Goal: Contribute content

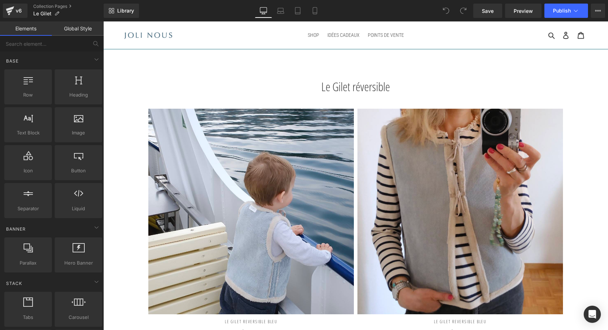
click at [338, 88] on div "Le Gilet réversible Heading" at bounding box center [355, 89] width 418 height 18
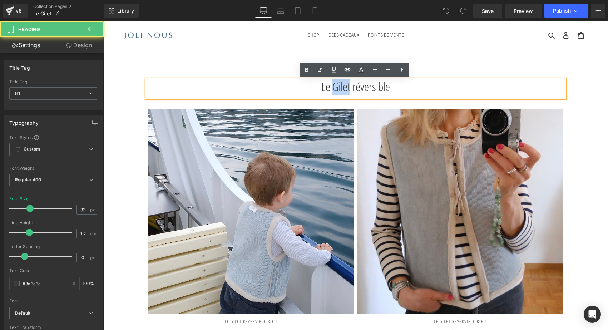
click at [338, 88] on h1 "Le Gilet réversible" at bounding box center [355, 87] width 418 height 14
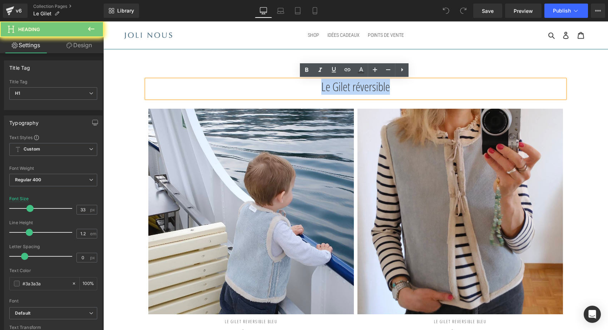
click at [338, 88] on h1 "Le Gilet réversible" at bounding box center [355, 87] width 418 height 14
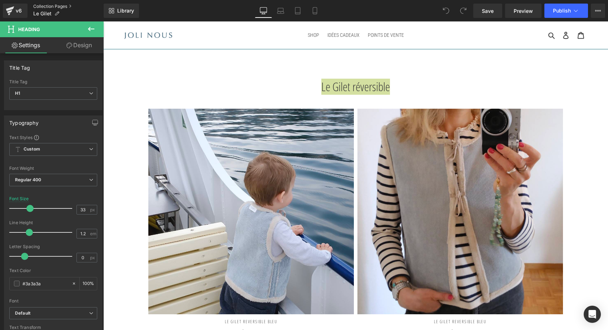
click at [44, 4] on link "Collection Pages" at bounding box center [68, 7] width 70 height 6
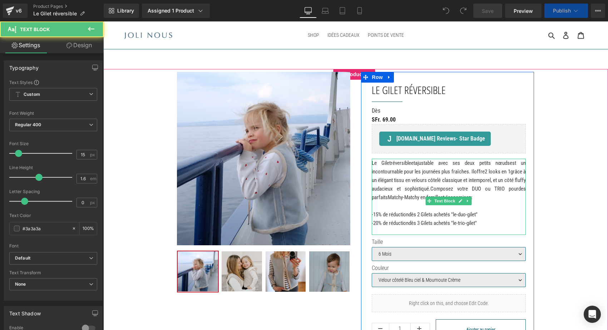
click at [408, 210] on p at bounding box center [449, 206] width 154 height 9
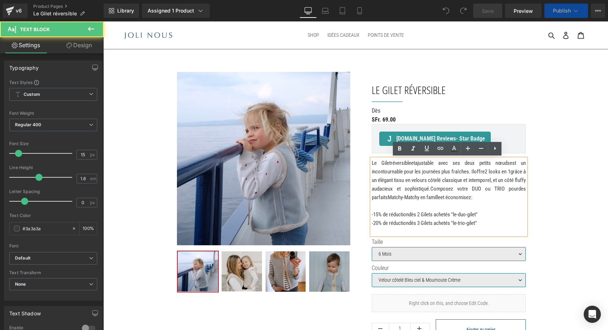
click at [496, 227] on p "-15% de réduction dès 2 Gilets achetés "le-duo-gilet" -20% de réduction dès 3 G…" at bounding box center [449, 218] width 154 height 17
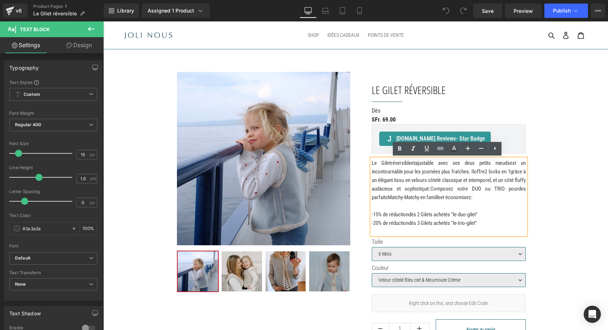
drag, startPoint x: 496, startPoint y: 231, endPoint x: 367, endPoint y: 165, distance: 144.9
click at [367, 165] on div "Le Gilet réversible (P) Title Separator Dès Text Block SFr. 69.00 SFr. 0 (P) Pr…" at bounding box center [447, 219] width 173 height 294
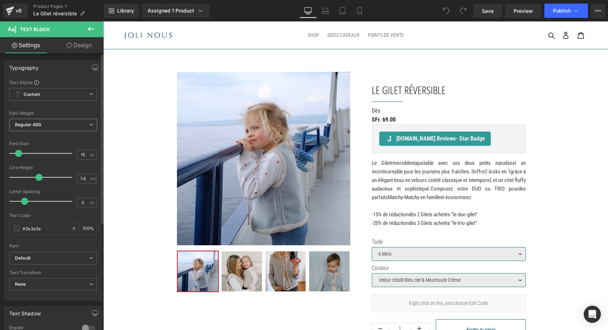
click at [67, 129] on span "Regular 400" at bounding box center [53, 125] width 88 height 13
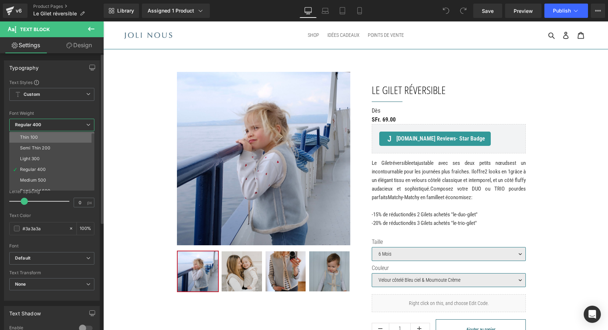
click at [57, 138] on li "Thin 100" at bounding box center [53, 137] width 88 height 11
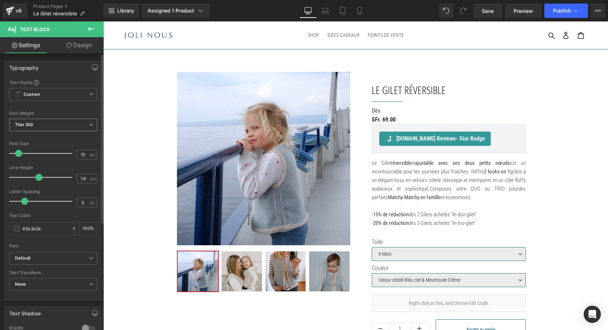
click at [81, 123] on span "Thin 100" at bounding box center [53, 125] width 88 height 13
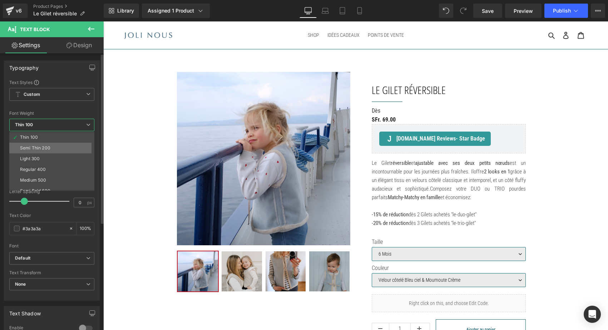
click at [41, 147] on div "Semi Thin 200" at bounding box center [35, 147] width 30 height 5
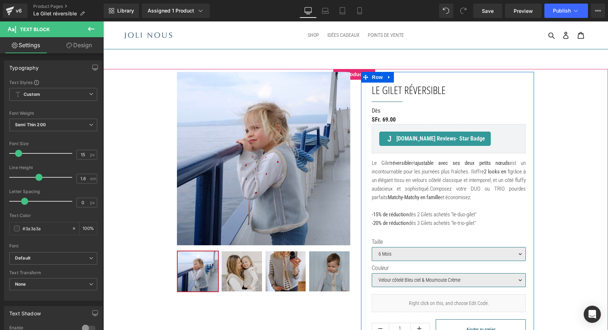
click at [552, 163] on div "Sale Off (P) Image ‹" at bounding box center [355, 258] width 429 height 392
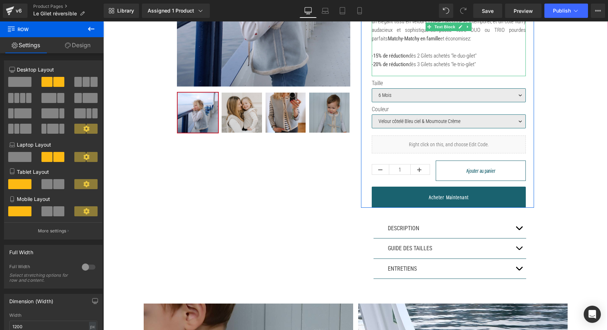
scroll to position [160, 0]
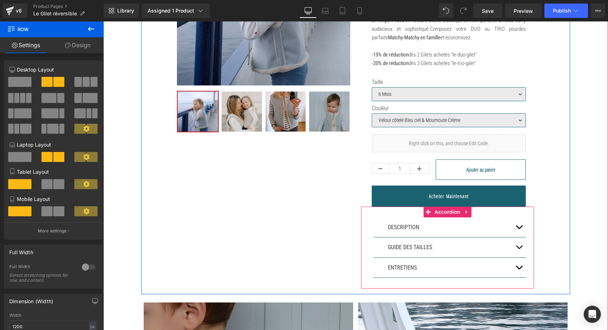
click at [520, 232] on button "button" at bounding box center [519, 227] width 14 height 20
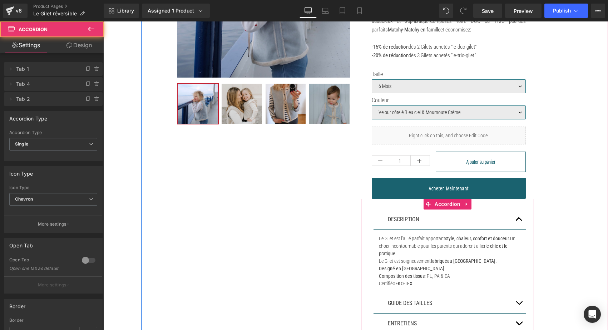
scroll to position [169, 0]
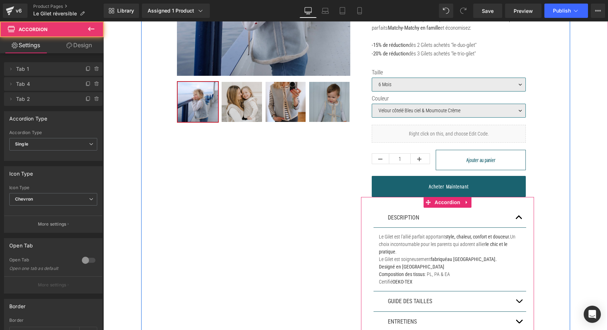
click at [520, 228] on button "button" at bounding box center [519, 218] width 14 height 20
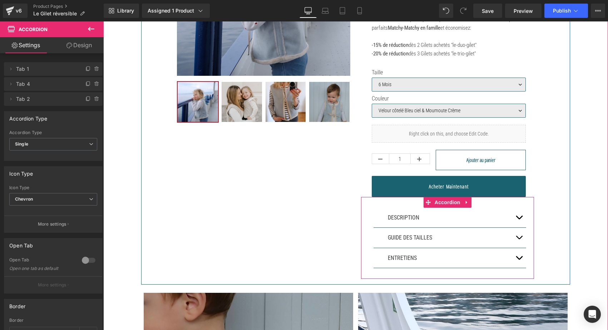
click at [514, 246] on button "button" at bounding box center [519, 238] width 14 height 20
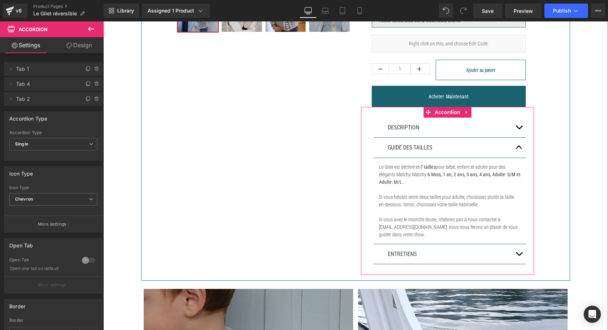
scroll to position [260, 0]
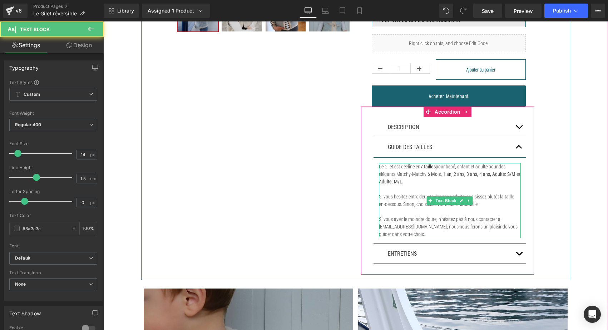
click at [393, 184] on strong "6 Mois, 1 an, 2 ans, 3 ans, 4 ans, Adulte: S/M et Adulte: M/L." at bounding box center [449, 177] width 141 height 13
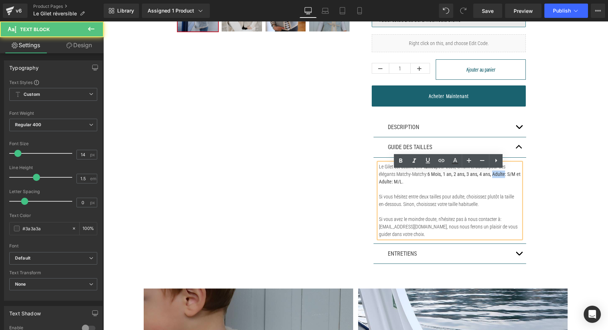
click at [393, 184] on strong "6 Mois, 1 an, 2 ans, 3 ans, 4 ans, Adulte: S/M et Adulte: M/L." at bounding box center [449, 177] width 141 height 13
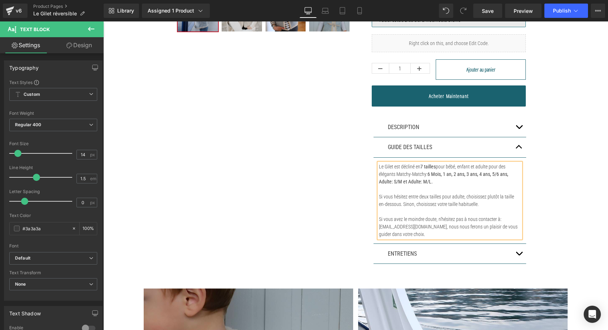
click at [463, 180] on strong "6 Mois, 1 an, 2 ans, 3 ans, 4 ans, 5/6 ans, Adulte: S/M et Adulte: M/L." at bounding box center [443, 177] width 129 height 13
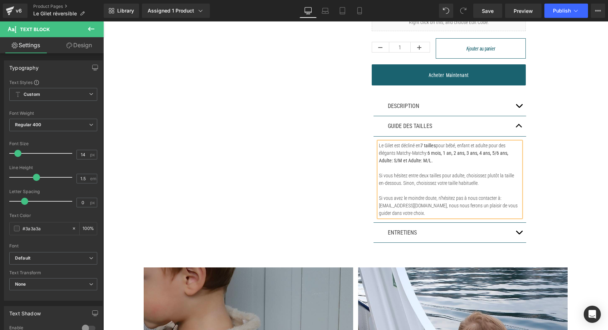
scroll to position [283, 0]
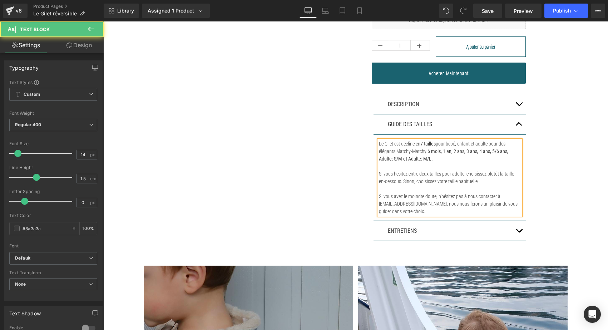
click at [420, 185] on p "Si vous hésitez entre deux tailles pour adulte, choisissez plutôt la taille en-…" at bounding box center [450, 177] width 142 height 15
drag, startPoint x: 441, startPoint y: 188, endPoint x: 375, endPoint y: 179, distance: 66.0
click at [379, 179] on div "Le Gilet est décliné en 7 tailles pour bébé, enfant et adulte pour des élégants…" at bounding box center [450, 177] width 142 height 75
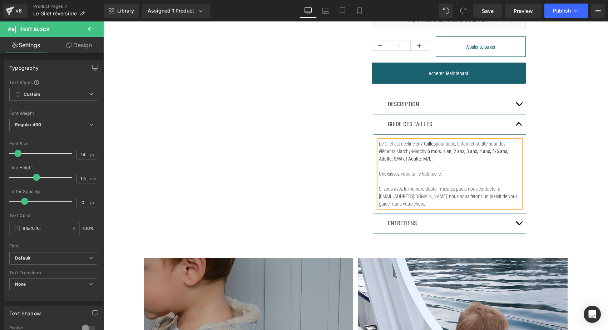
click at [382, 178] on p "Choisissez votre taille habituelle." at bounding box center [450, 174] width 142 height 8
click at [461, 178] on p "Choisissez votre taille habituelle." at bounding box center [450, 174] width 142 height 8
click at [431, 146] on strong "7 tailles" at bounding box center [427, 144] width 15 height 6
click at [432, 153] on p "Le Gilet est décliné en 8 tailles pour bébé, enfant et adulte pour des élégants…" at bounding box center [450, 151] width 142 height 23
click at [400, 137] on icon at bounding box center [400, 137] width 3 height 4
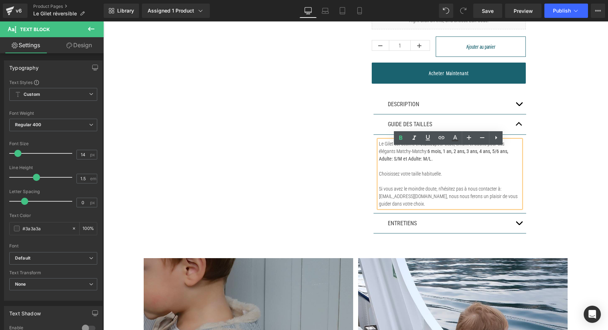
click at [409, 170] on p at bounding box center [450, 167] width 142 height 8
click at [409, 178] on p "Choisissez votre taille habituelle." at bounding box center [450, 174] width 142 height 8
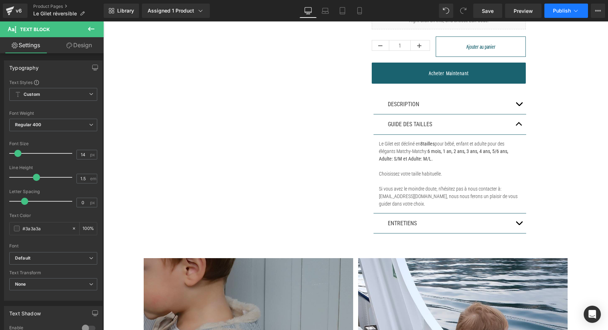
click at [557, 12] on span "Publish" at bounding box center [562, 11] width 18 height 6
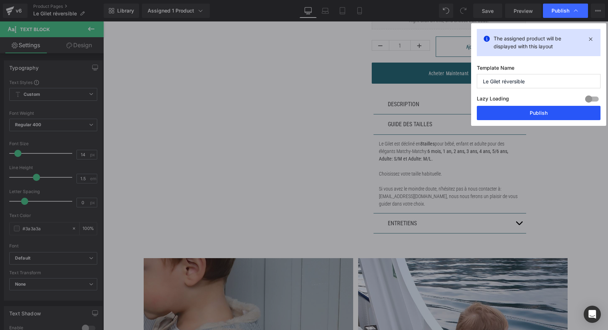
click at [530, 111] on button "Publish" at bounding box center [539, 113] width 124 height 14
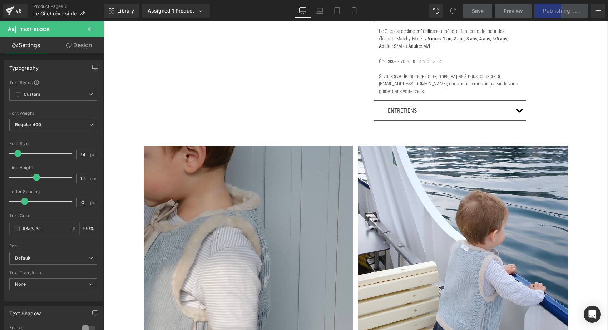
scroll to position [369, 0]
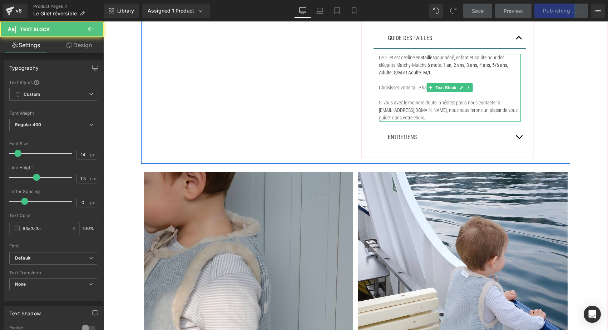
click at [489, 91] on p "Choisissez votre taille habituelle." at bounding box center [450, 88] width 142 height 8
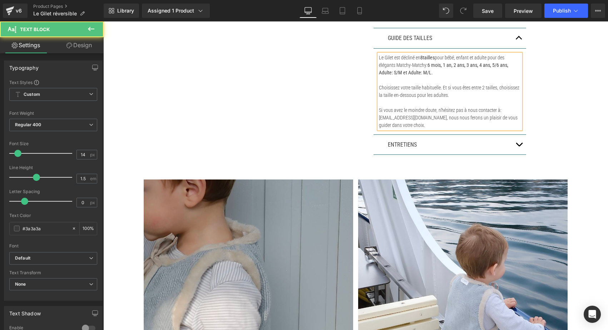
click at [466, 99] on p "Choisissez votre taille habituelle. Et si vous êtes entre 2 tailles, choisissez…" at bounding box center [450, 91] width 142 height 15
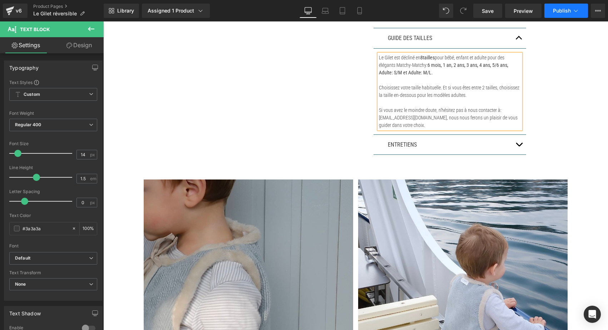
click at [564, 12] on span "Publish" at bounding box center [562, 11] width 18 height 6
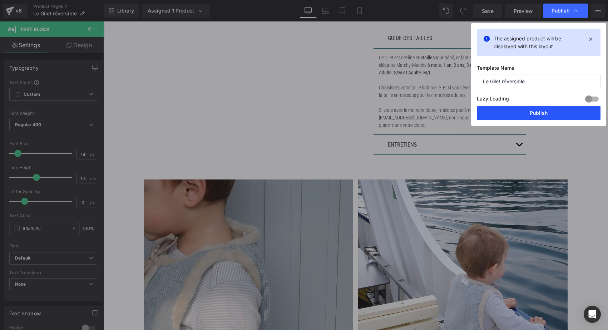
click at [529, 108] on button "Publish" at bounding box center [539, 113] width 124 height 14
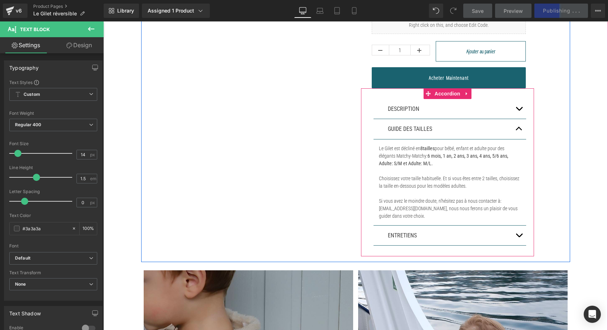
scroll to position [247, 0]
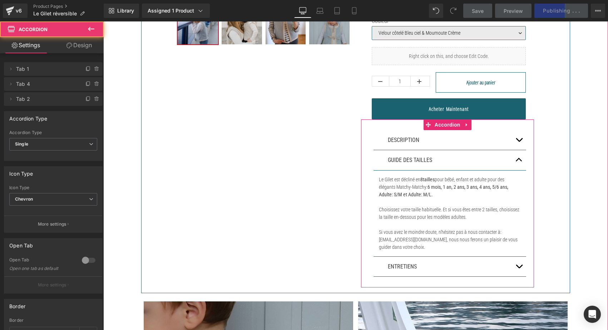
click at [518, 143] on button "button" at bounding box center [519, 140] width 14 height 20
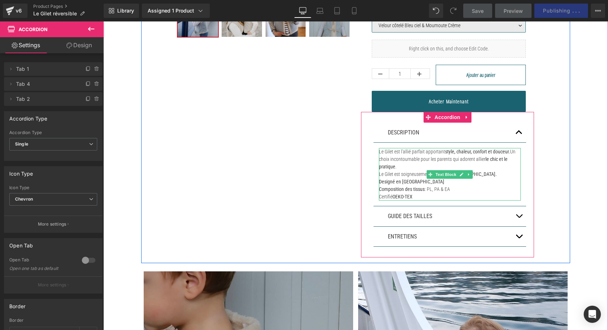
scroll to position [256, 0]
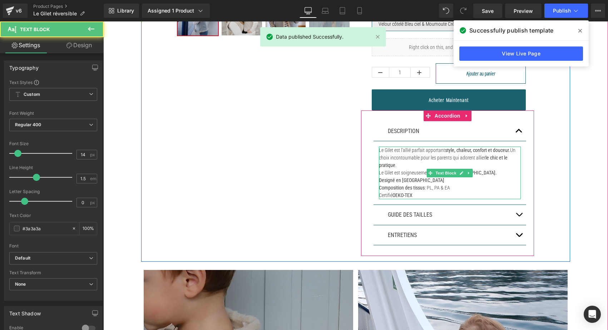
click at [382, 183] on strong "Designé en [GEOGRAPHIC_DATA]" at bounding box center [411, 180] width 65 height 6
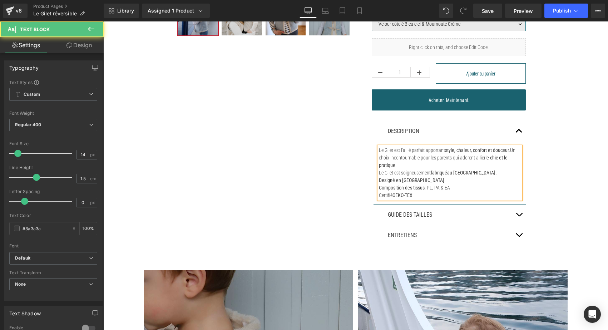
click at [449, 192] on p "Composition des tissus : PL, PA & EA" at bounding box center [450, 188] width 142 height 8
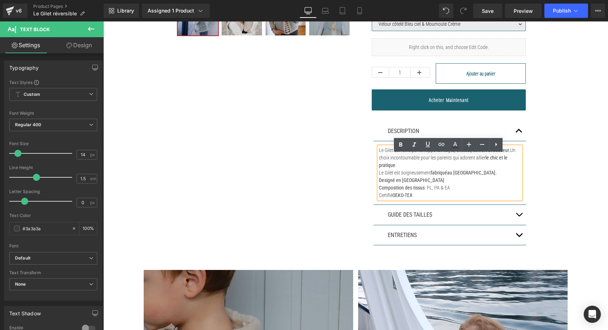
click at [445, 184] on p "Designé en [GEOGRAPHIC_DATA]" at bounding box center [450, 181] width 142 height 8
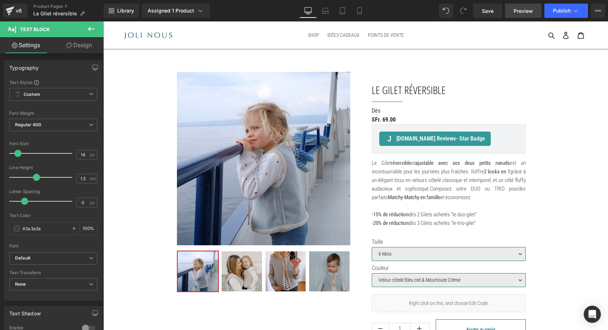
scroll to position [0, 0]
click at [561, 7] on button "Publish" at bounding box center [566, 11] width 44 height 14
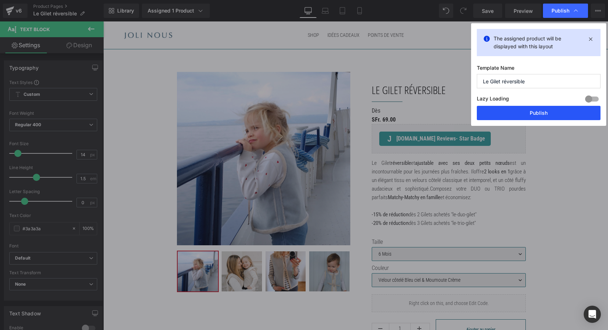
click at [532, 111] on button "Publish" at bounding box center [539, 113] width 124 height 14
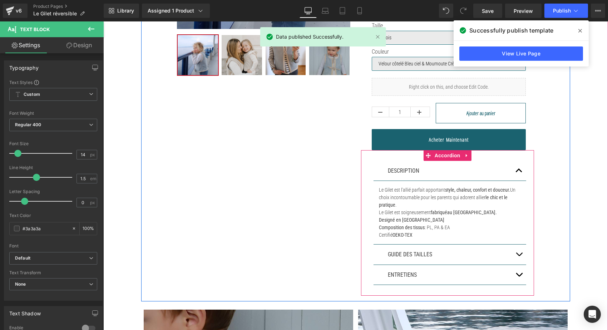
scroll to position [165, 0]
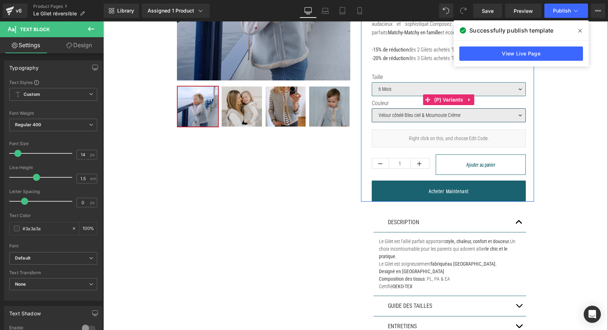
select select "Velour côtelé Crème & Moumoute Crème"
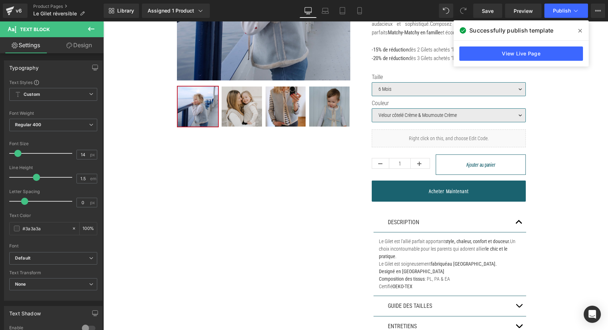
click at [556, 9] on span "Publish" at bounding box center [562, 11] width 18 height 6
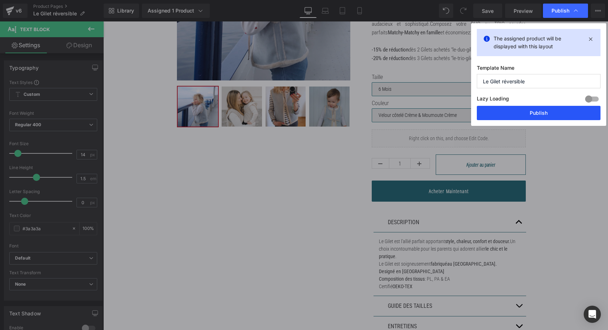
drag, startPoint x: 534, startPoint y: 111, endPoint x: 430, endPoint y: 86, distance: 106.8
click at [534, 111] on button "Publish" at bounding box center [539, 113] width 124 height 14
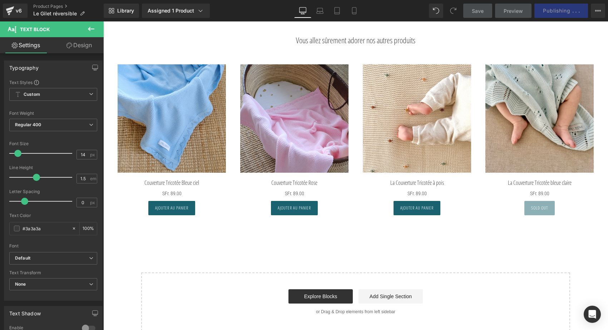
scroll to position [2293, 0]
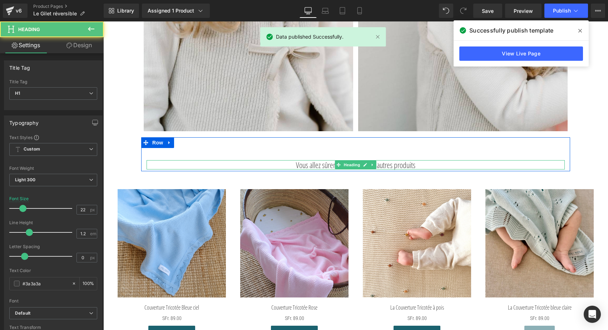
click at [304, 169] on strong "Vous allez sûrement adorer nos autres produits" at bounding box center [355, 164] width 119 height 11
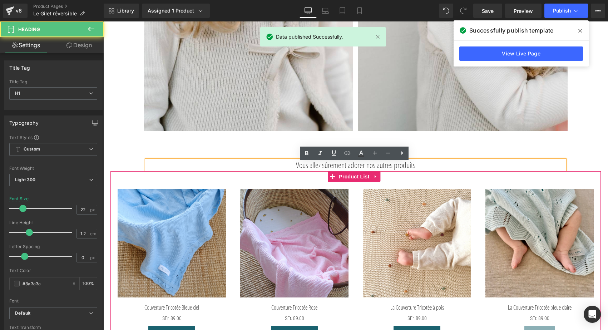
click at [291, 189] on div "Sale Off" at bounding box center [294, 264] width 123 height 165
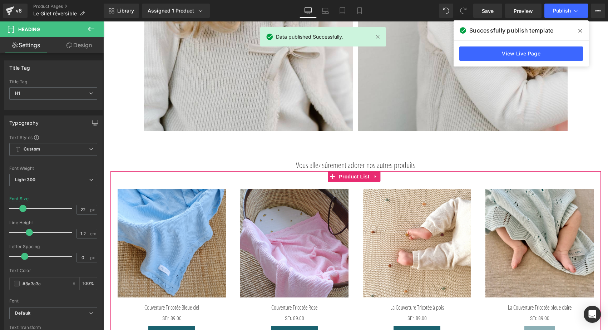
click at [303, 187] on div "Sale Off" at bounding box center [294, 264] width 123 height 165
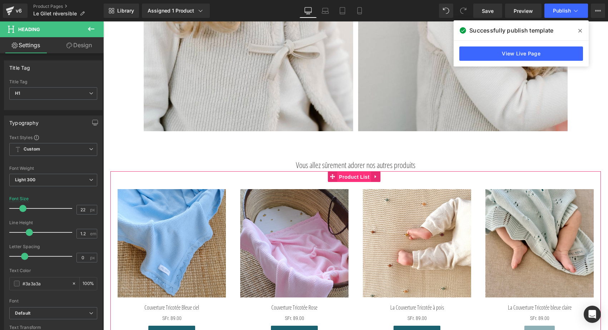
click at [356, 180] on span "Product List" at bounding box center [354, 177] width 34 height 11
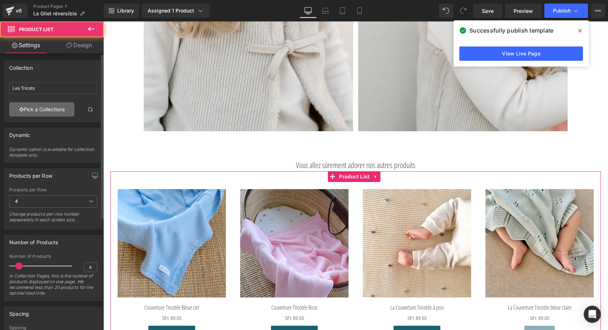
click at [54, 113] on link "Pick a Collections" at bounding box center [41, 109] width 65 height 14
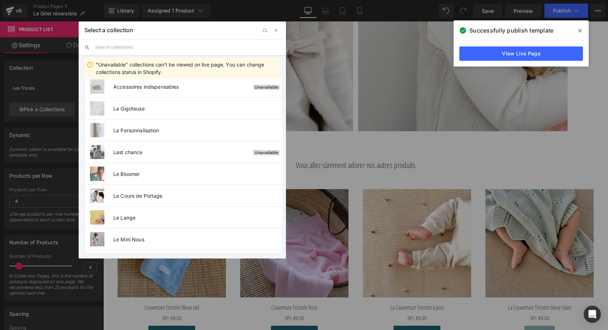
scroll to position [460, 0]
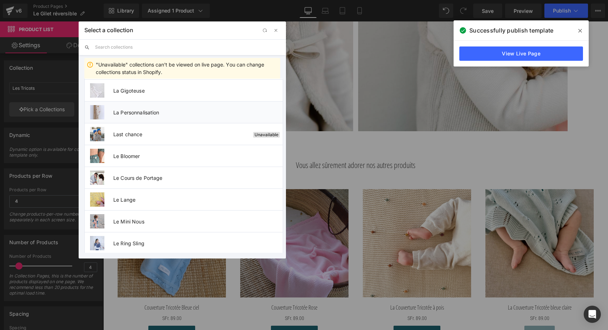
click at [135, 115] on span "La Personnalisation" at bounding box center [197, 112] width 169 height 6
type input "La Personnalisation"
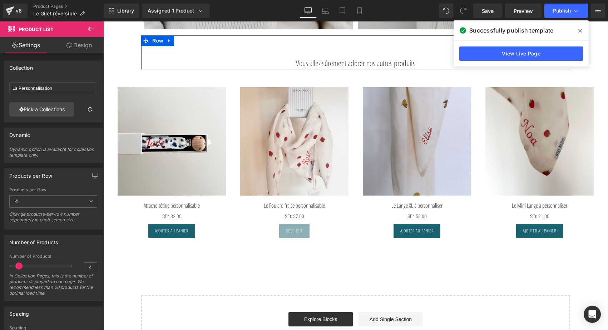
scroll to position [2396, 0]
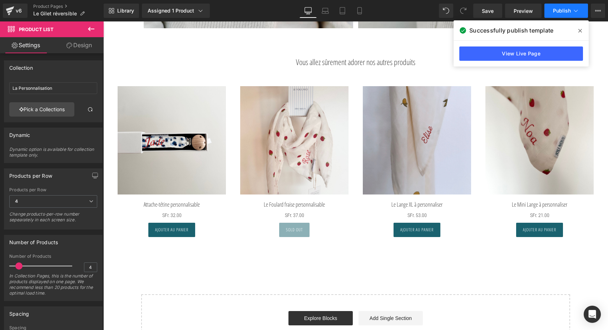
click at [562, 8] on span "Publish" at bounding box center [562, 11] width 18 height 6
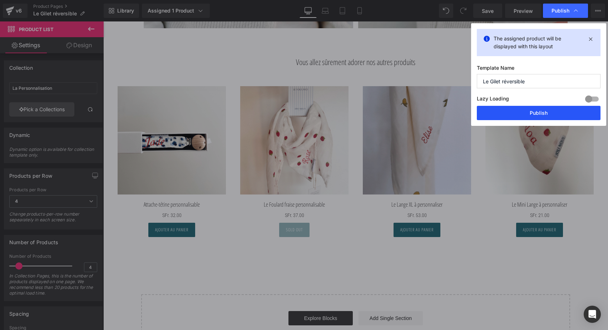
click at [531, 116] on button "Publish" at bounding box center [539, 113] width 124 height 14
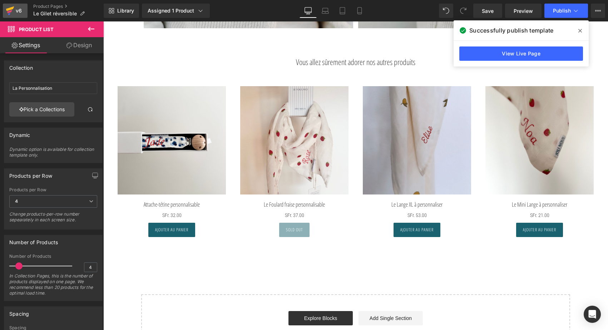
click at [15, 8] on div "v6" at bounding box center [18, 10] width 9 height 9
